Goal: Check status: Check status

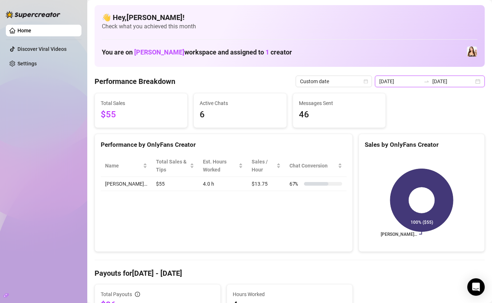
click at [441, 82] on input "[DATE]" at bounding box center [452, 81] width 41 height 8
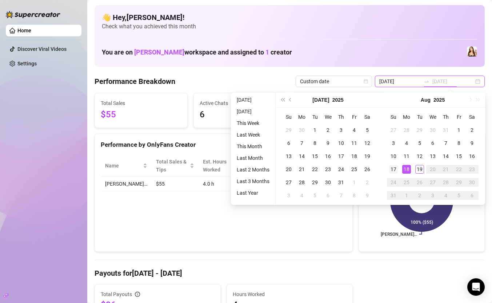
type input "[DATE]"
click at [393, 169] on div "17" at bounding box center [393, 169] width 9 height 9
type input "[DATE]"
click at [413, 172] on td "19" at bounding box center [419, 169] width 13 height 13
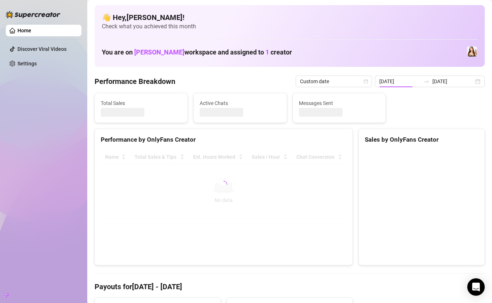
type input "[DATE]"
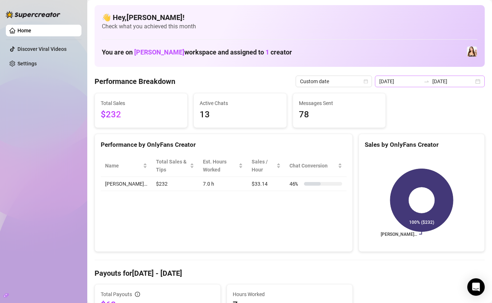
click at [479, 81] on div "[DATE] [DATE]" at bounding box center [430, 82] width 110 height 12
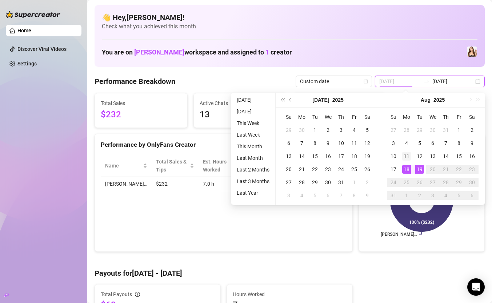
type input "[DATE]"
click at [408, 157] on div "11" at bounding box center [406, 156] width 9 height 9
type input "[DATE]"
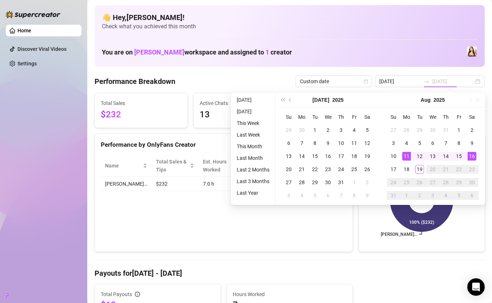
click at [474, 156] on div "16" at bounding box center [471, 156] width 9 height 9
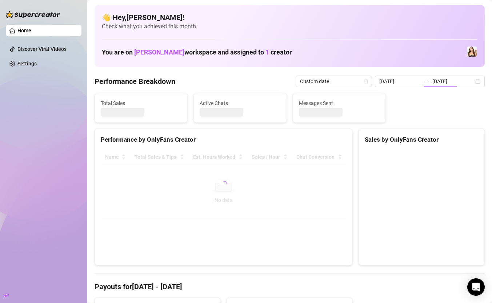
type input "[DATE]"
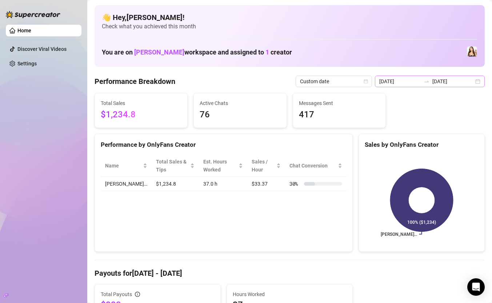
click at [478, 83] on div "[DATE] [DATE]" at bounding box center [430, 82] width 110 height 12
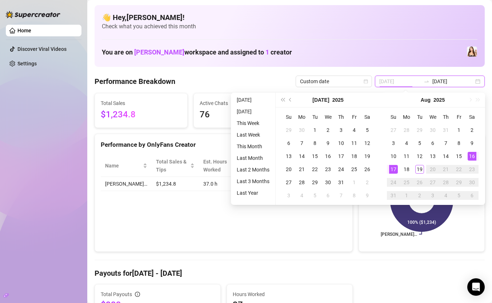
type input "[DATE]"
click at [349, 235] on div "Performance by OnlyFans Creator Name Total Sales & Tips Est. Hours Worked Sales…" at bounding box center [223, 193] width 258 height 118
